Goal: Task Accomplishment & Management: Manage account settings

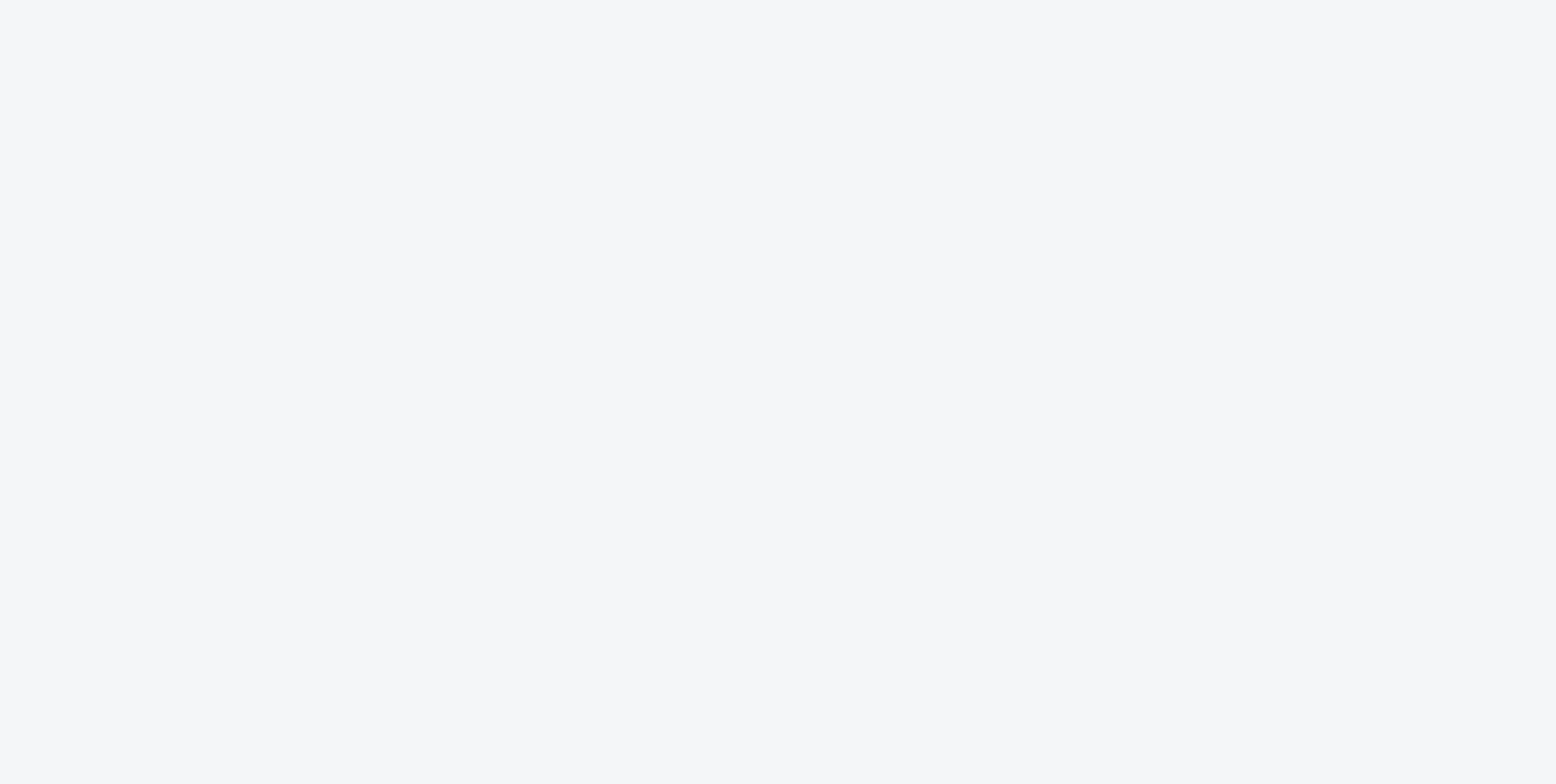
click at [346, 279] on body "fans 1 1 00 00 9 9 different love code typing business plan no data to_the_moon…" at bounding box center [778, 392] width 1556 height 784
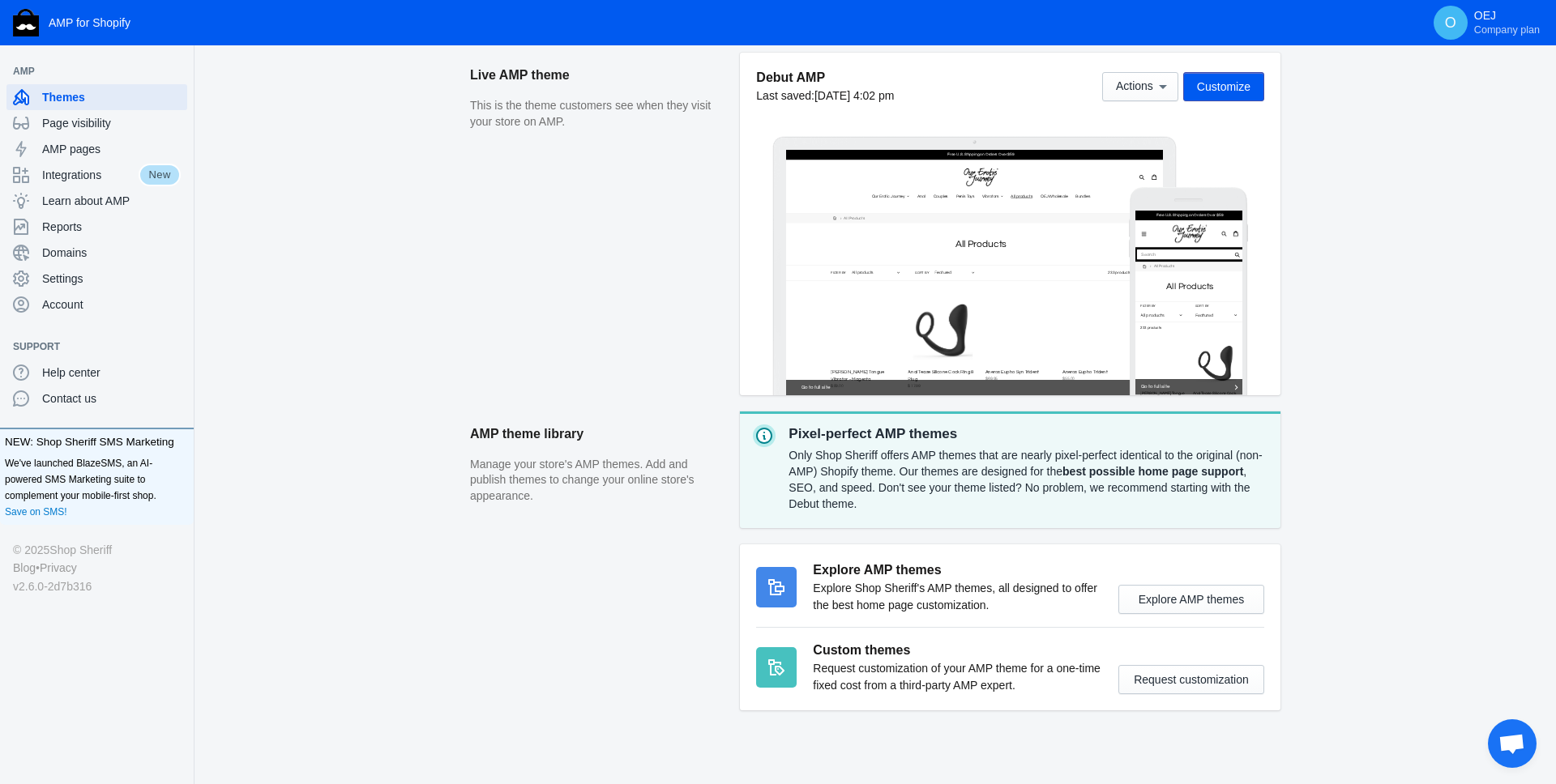
scroll to position [233, 0]
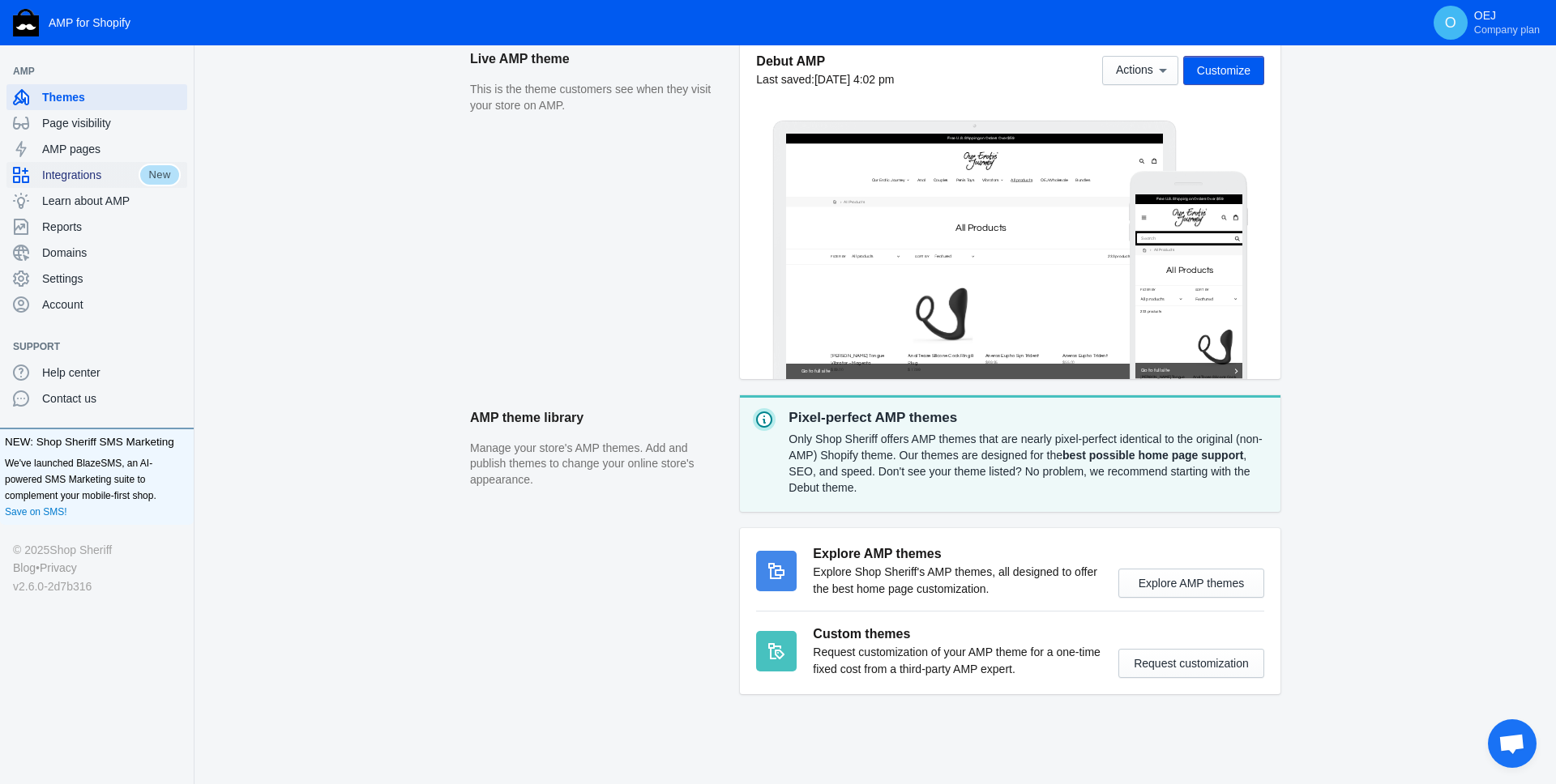
click at [128, 173] on span "Integrations" at bounding box center [90, 175] width 97 height 16
